Goal: Information Seeking & Learning: Check status

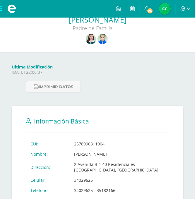
scroll to position [43, 0]
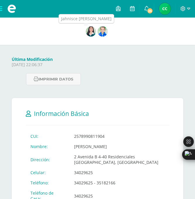
click at [92, 34] on img at bounding box center [91, 31] width 10 height 10
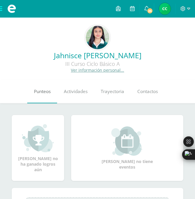
click at [50, 94] on span "Punteos" at bounding box center [42, 91] width 17 height 6
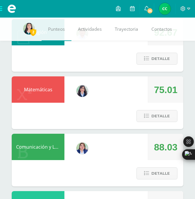
scroll to position [400, 0]
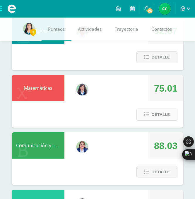
click at [151, 112] on button "Detalle" at bounding box center [156, 115] width 41 height 12
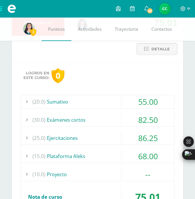
scroll to position [466, 0]
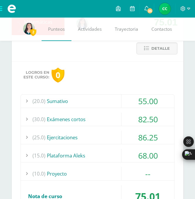
click at [105, 101] on div "(20.0) Sumativo" at bounding box center [97, 101] width 153 height 13
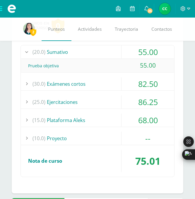
scroll to position [517, 0]
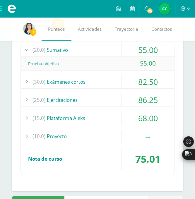
click at [98, 114] on div "(15.0) Plataforma Aleks" at bounding box center [97, 118] width 153 height 13
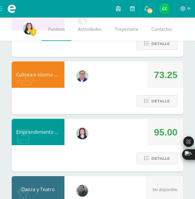
scroll to position [1037, 0]
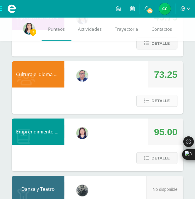
click at [161, 102] on span "Detalle" at bounding box center [160, 100] width 18 height 11
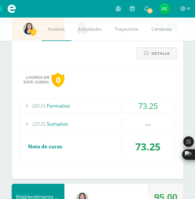
click at [103, 107] on div "(80.0) Formativo" at bounding box center [97, 105] width 153 height 13
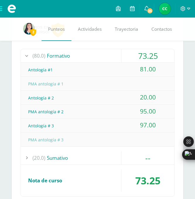
scroll to position [1023, 0]
click at [103, 107] on div "PMA antología # 2" at bounding box center [97, 111] width 153 height 13
click at [92, 108] on div "PMA antología # 2" at bounding box center [97, 111] width 153 height 13
click at [98, 47] on div "Logros en este curso: 0 (80.0) Formativo 73.25 Antología #1" at bounding box center [98, 114] width 172 height 197
click at [97, 58] on div "(80.0) Formativo" at bounding box center [97, 55] width 153 height 13
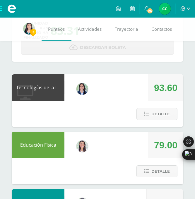
scroll to position [63, 0]
